Goal: Information Seeking & Learning: Learn about a topic

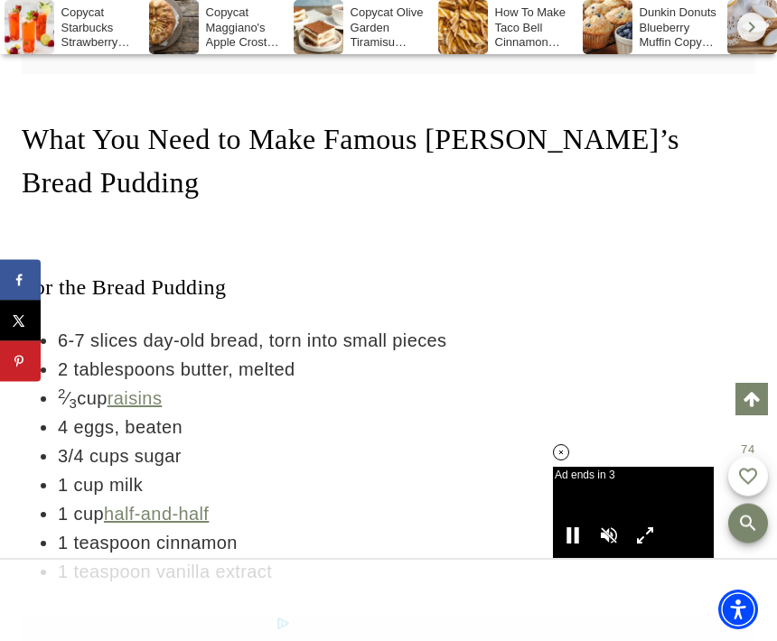
scroll to position [3767, 0]
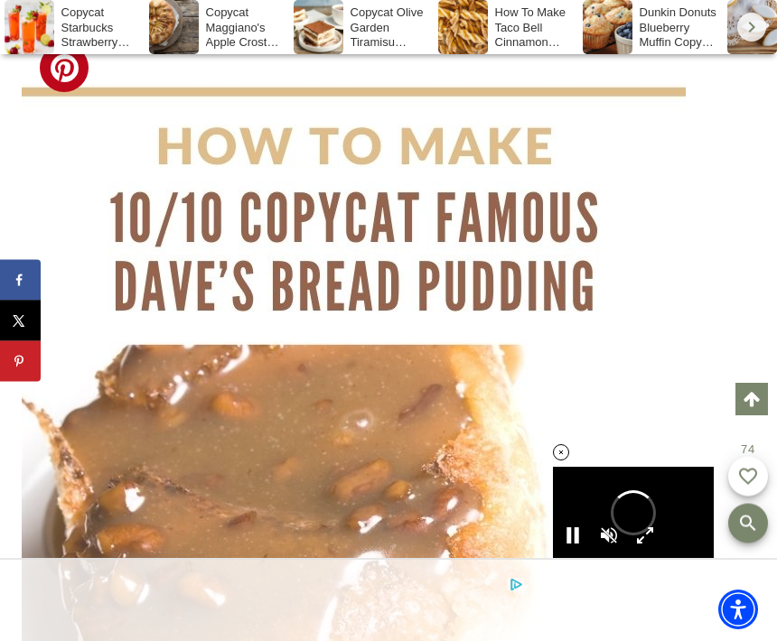
click at [498, 426] on img at bounding box center [354, 565] width 664 height 996
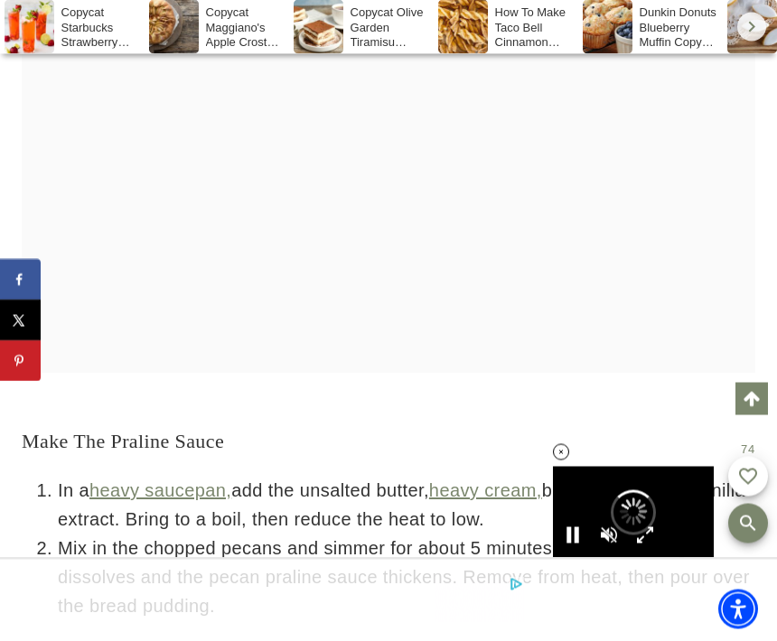
scroll to position [5873, 0]
